Goal: Task Accomplishment & Management: Use online tool/utility

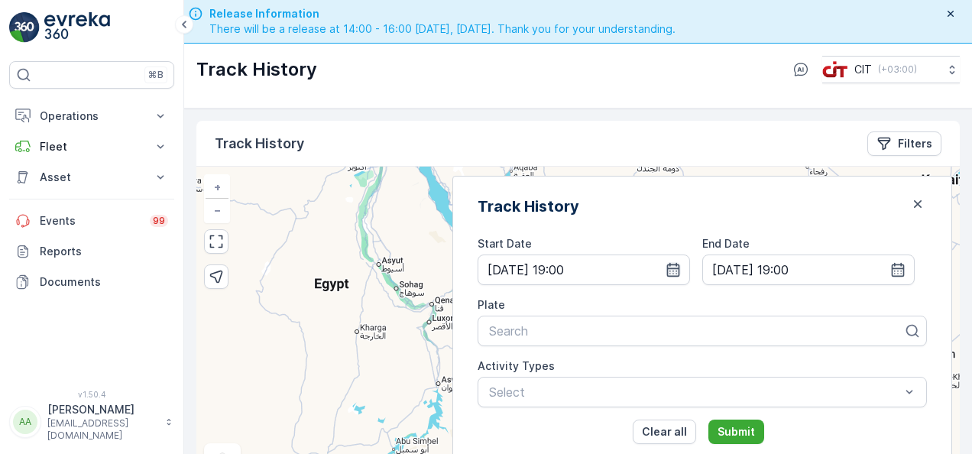
click at [680, 266] on icon "button" at bounding box center [673, 270] width 13 height 14
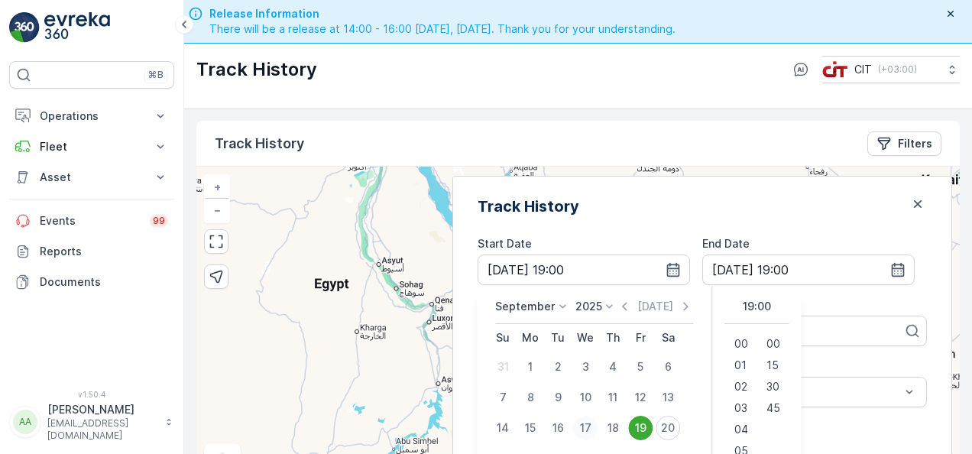
click at [598, 427] on div "17" at bounding box center [585, 428] width 24 height 24
type input "[DATE] 19:00"
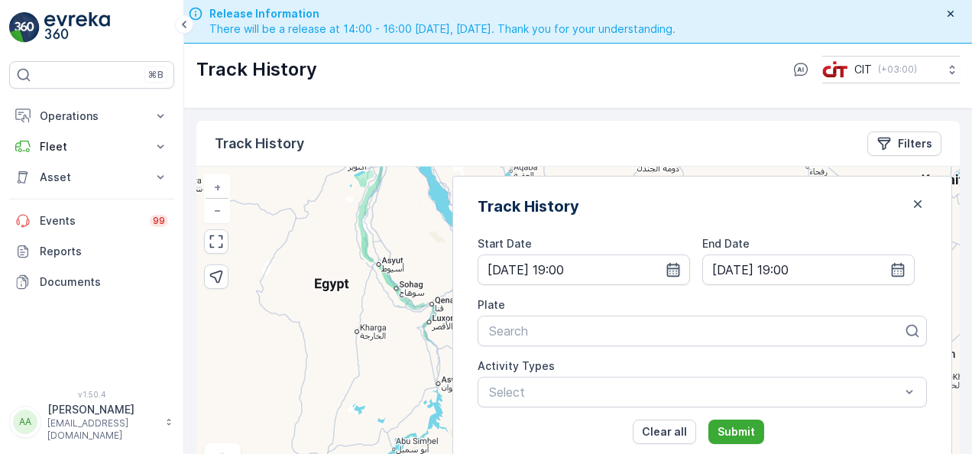
click at [681, 270] on icon "button" at bounding box center [673, 269] width 15 height 15
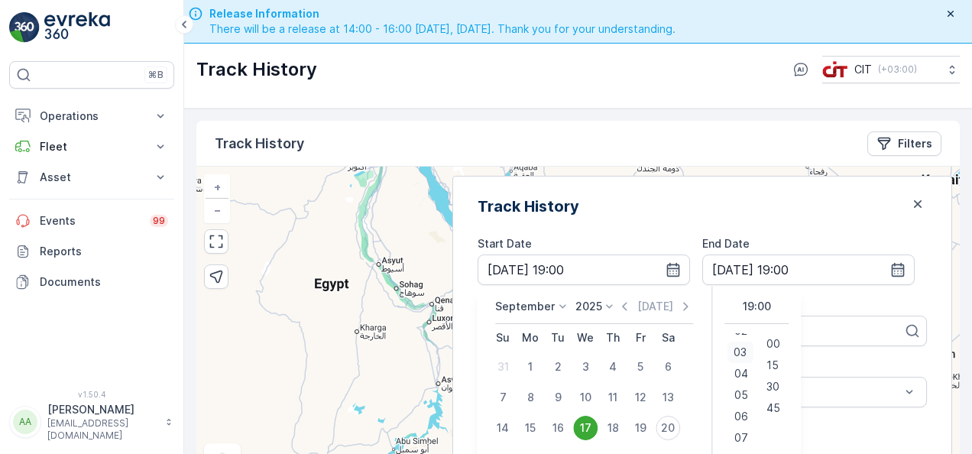
scroll to position [61, 0]
click at [748, 410] on span "06" at bounding box center [742, 411] width 14 height 15
type input "[DATE] 06:00"
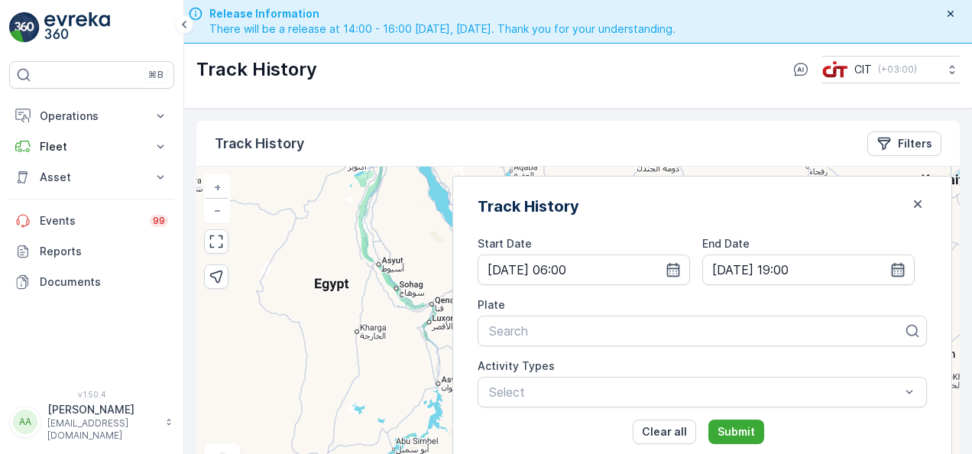
click at [892, 269] on icon "button" at bounding box center [898, 270] width 13 height 14
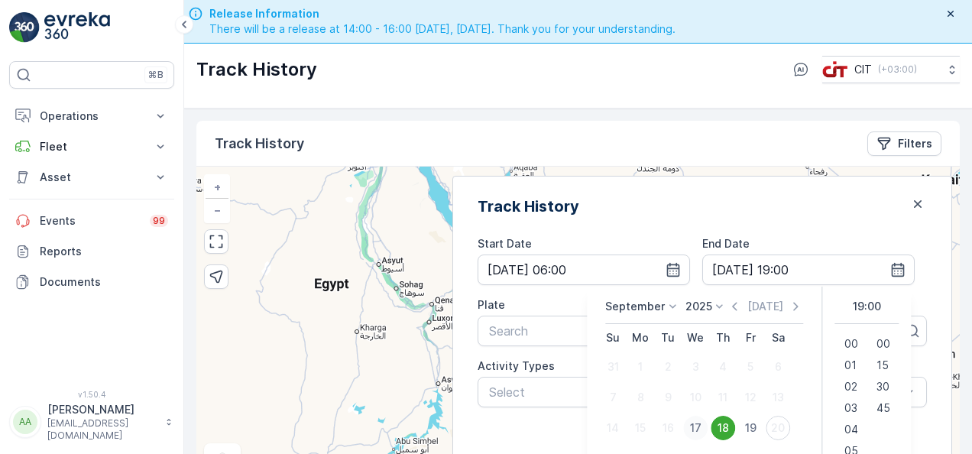
click at [708, 424] on div "17" at bounding box center [695, 428] width 24 height 24
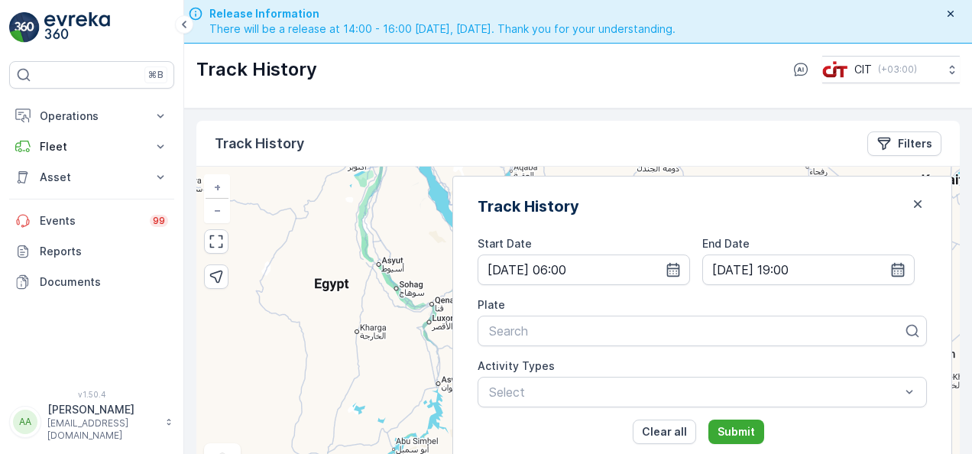
click at [898, 270] on icon "button" at bounding box center [898, 270] width 13 height 14
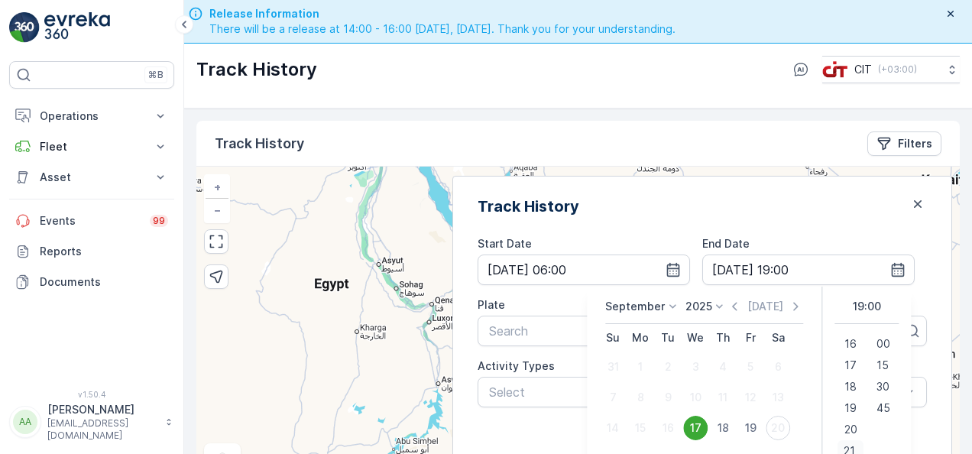
scroll to position [5, 0]
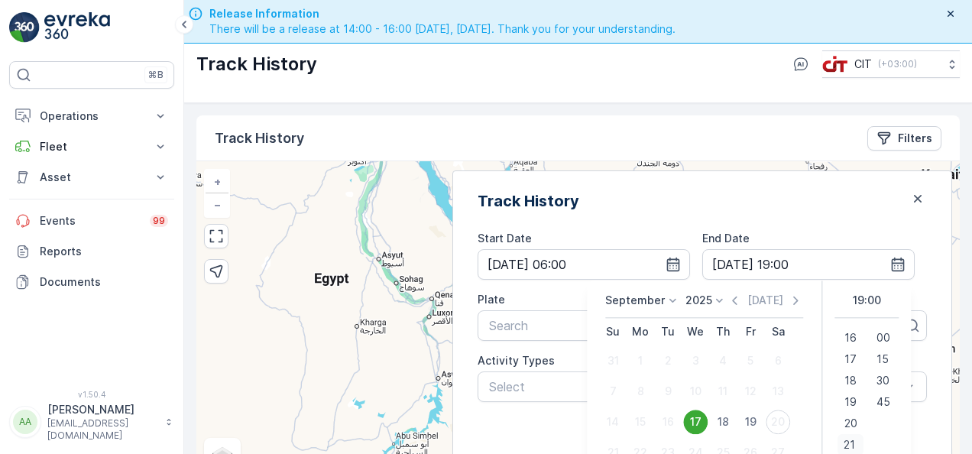
click at [856, 443] on span "21" at bounding box center [850, 444] width 11 height 15
type input "[DATE] 21:00"
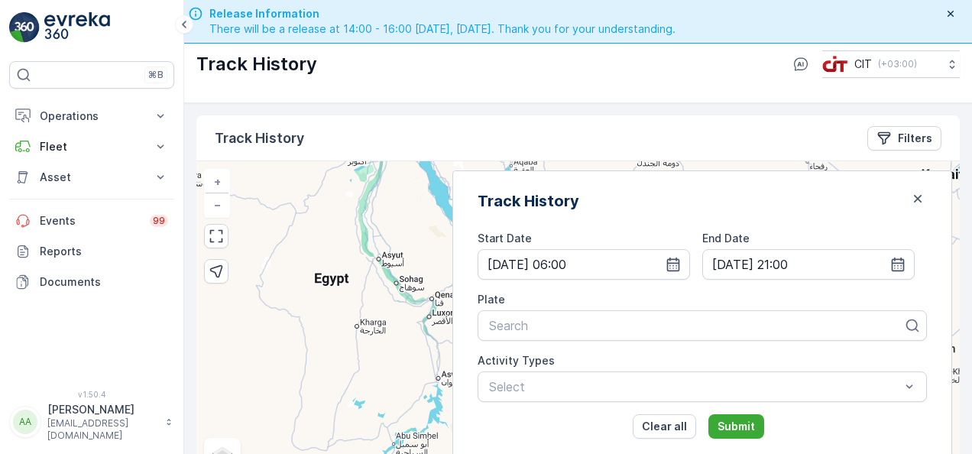
click at [862, 205] on div "Track History" at bounding box center [703, 201] width 450 height 23
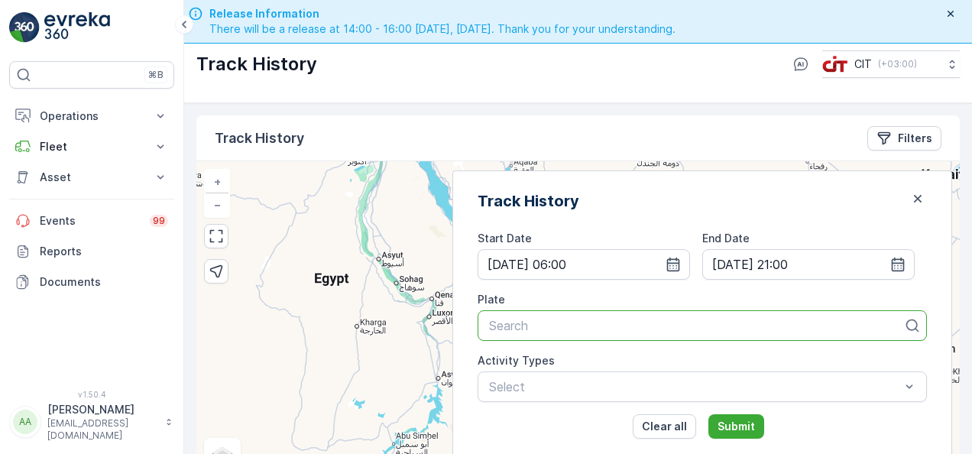
click at [580, 325] on div at bounding box center [696, 326] width 417 height 14
type input "BE"
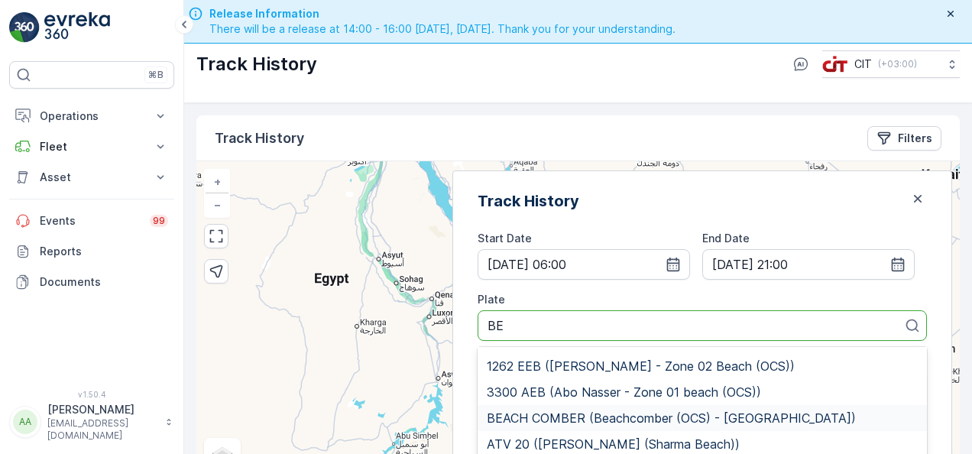
scroll to position [191, 0]
click at [646, 413] on span "BEACH COMBER (Beachcomber (OCS) - [GEOGRAPHIC_DATA])" at bounding box center [671, 420] width 369 height 14
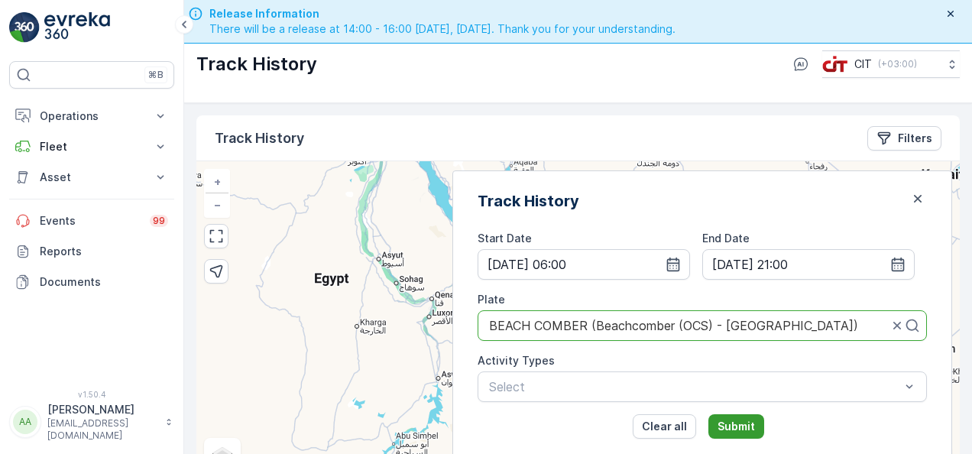
click at [746, 424] on p "Submit" at bounding box center [736, 426] width 37 height 15
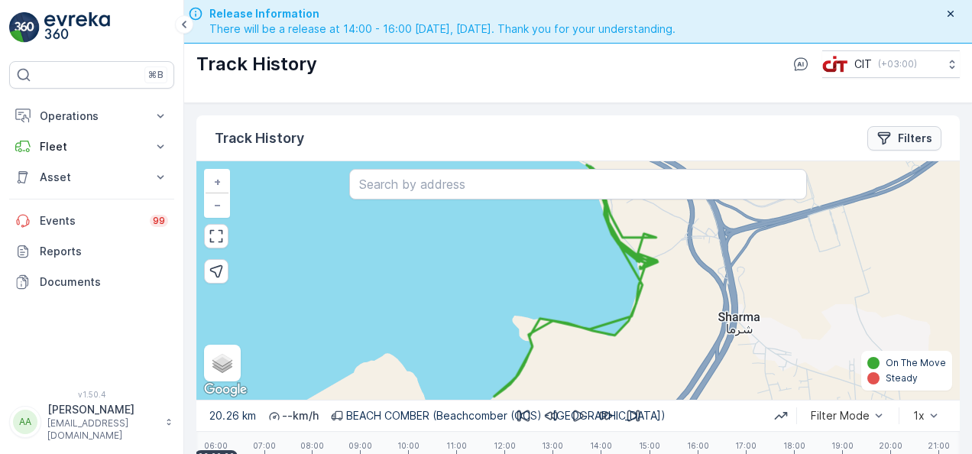
click at [921, 140] on p "Filters" at bounding box center [915, 138] width 34 height 15
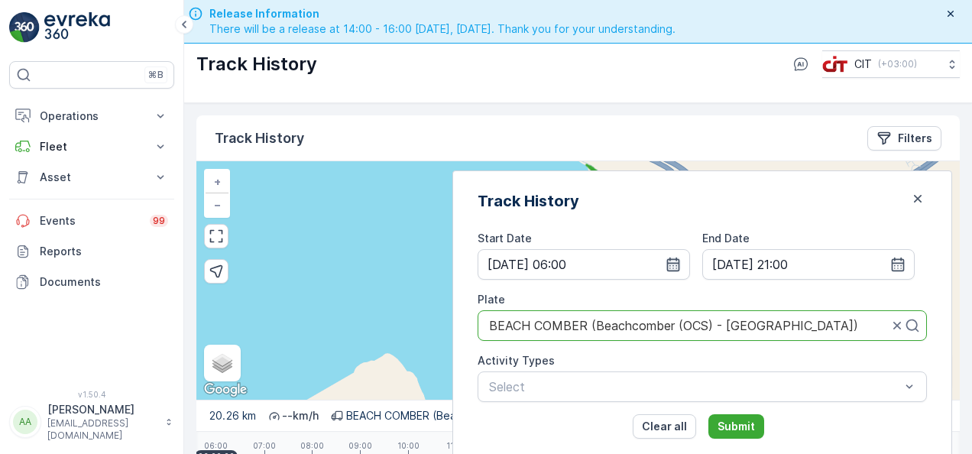
click at [681, 265] on icon "button" at bounding box center [673, 264] width 15 height 15
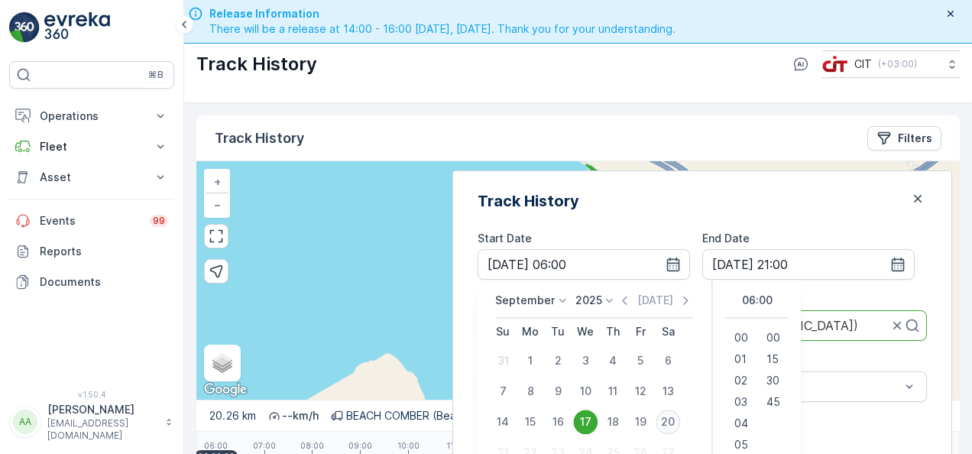
click at [680, 420] on div "20" at bounding box center [668, 422] width 24 height 24
type input "[DATE] 06:00"
type input "[DATE] 21:00"
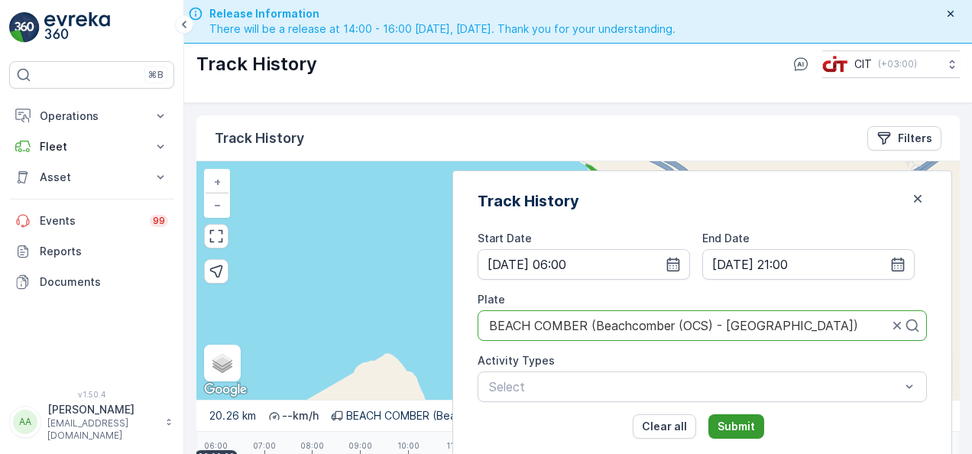
click at [755, 420] on p "Submit" at bounding box center [736, 426] width 37 height 15
